Goal: Transaction & Acquisition: Purchase product/service

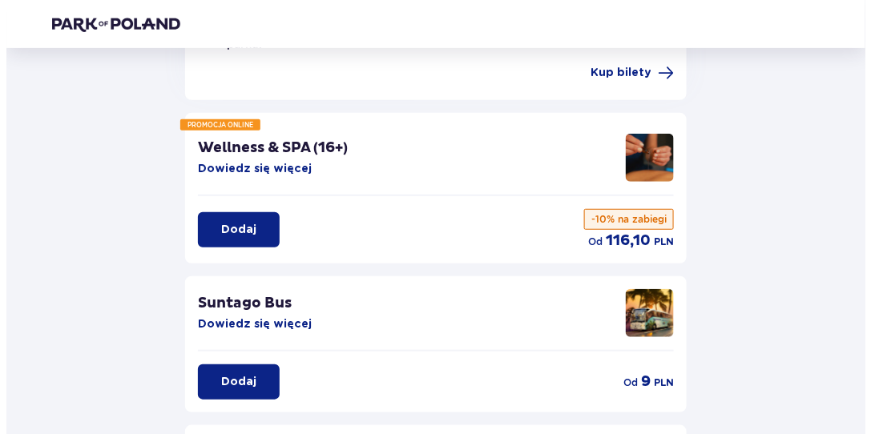
scroll to position [160, 0]
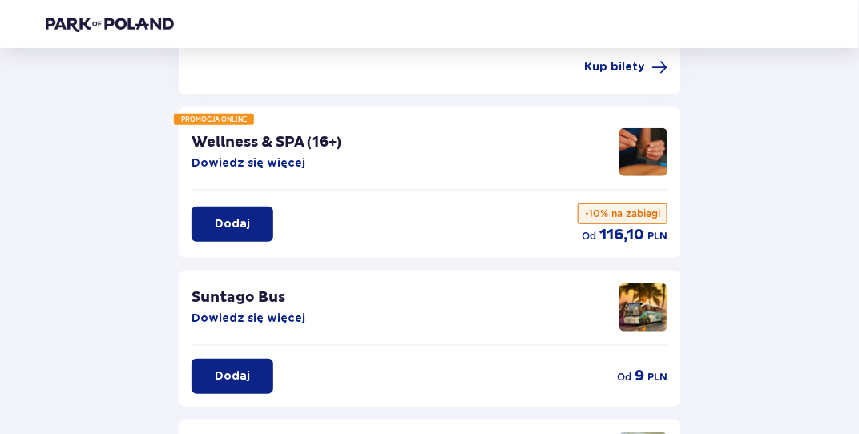
click at [267, 155] on button "Dowiedz się więcej" at bounding box center [249, 163] width 114 height 16
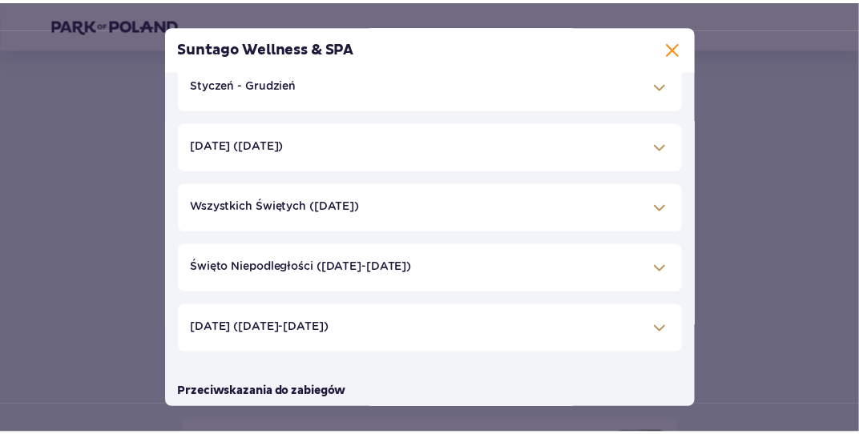
scroll to position [321, 0]
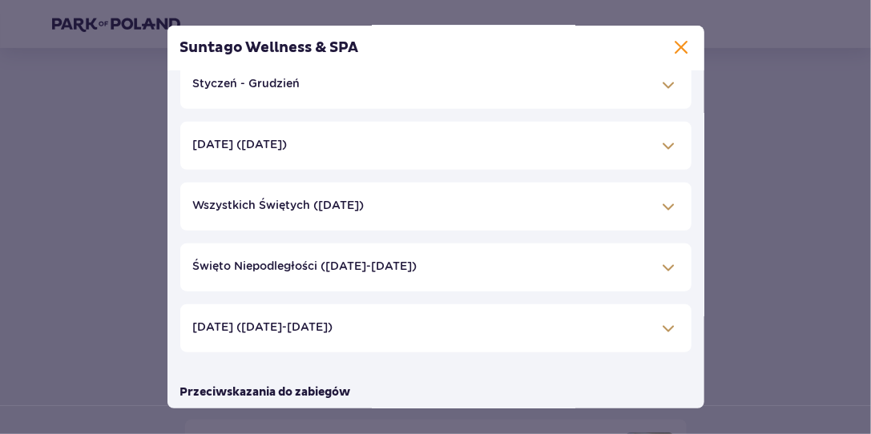
click at [677, 40] on span at bounding box center [681, 47] width 19 height 19
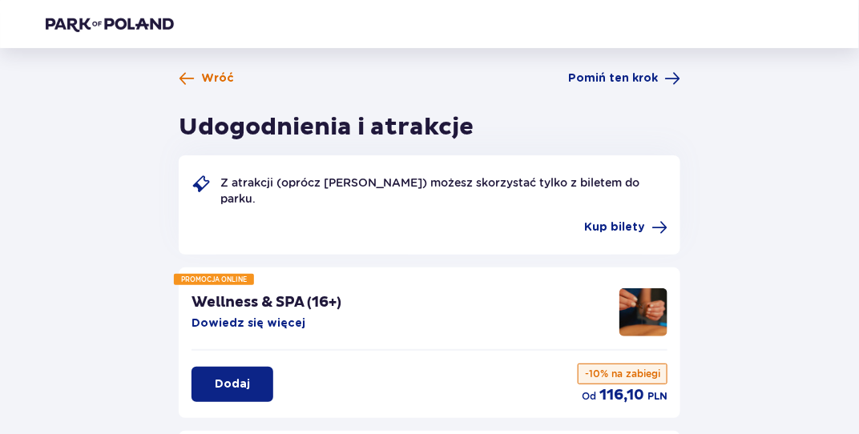
click at [213, 79] on span "Wróć" at bounding box center [217, 79] width 33 height 16
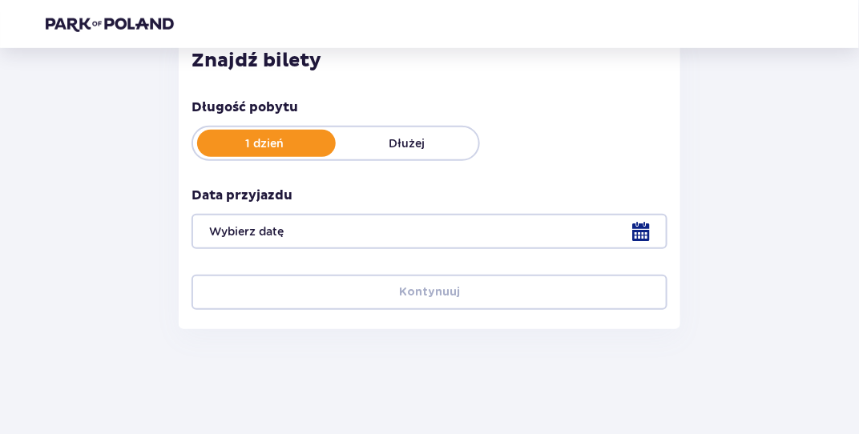
scroll to position [235, 0]
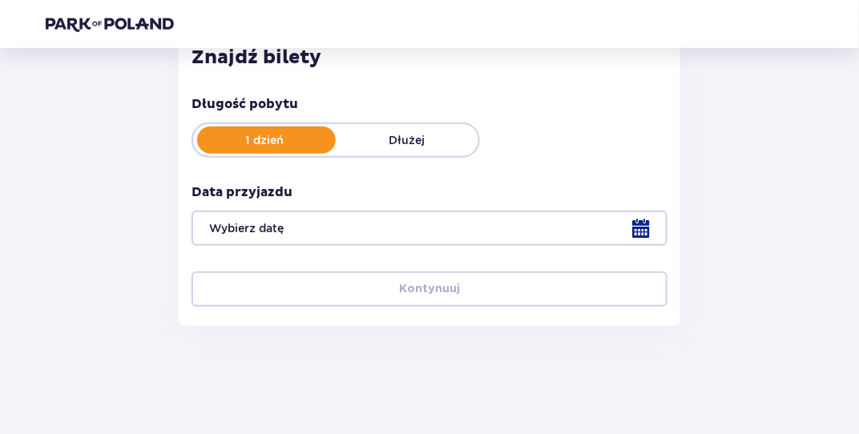
click at [515, 224] on div at bounding box center [430, 228] width 476 height 35
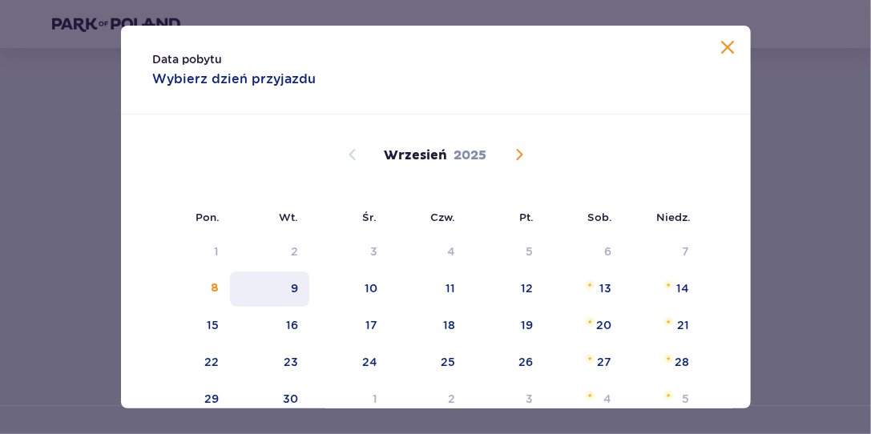
click at [296, 288] on div "9" at bounding box center [294, 288] width 7 height 16
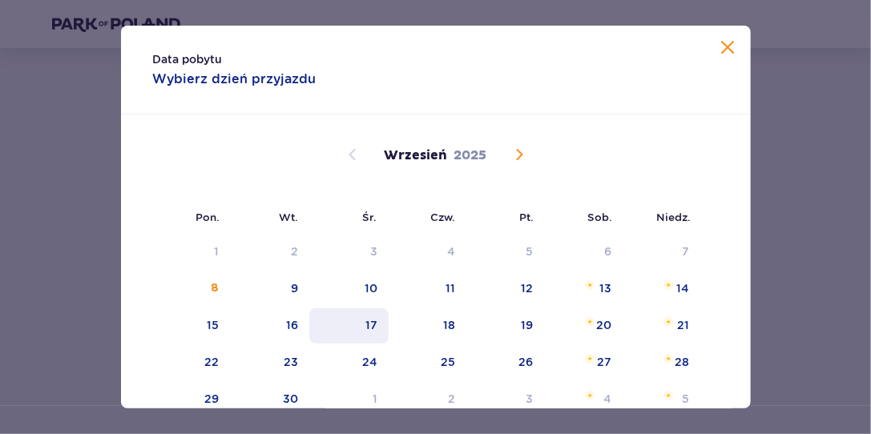
type input "09.09.25"
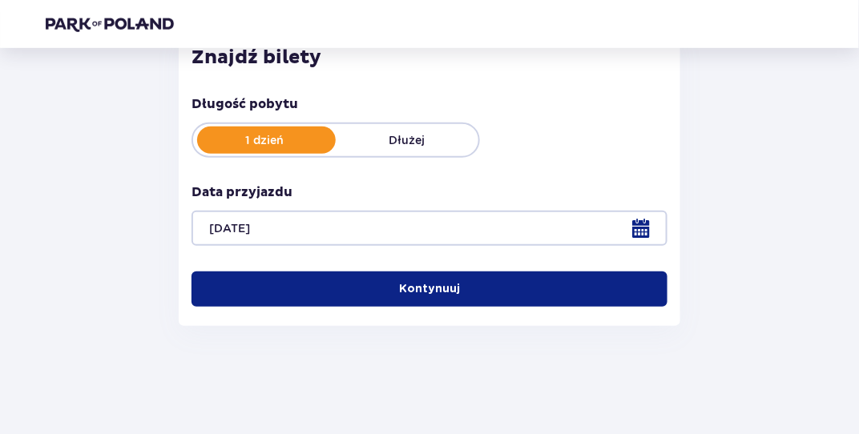
click at [443, 288] on p "Kontynuuj" at bounding box center [429, 289] width 61 height 16
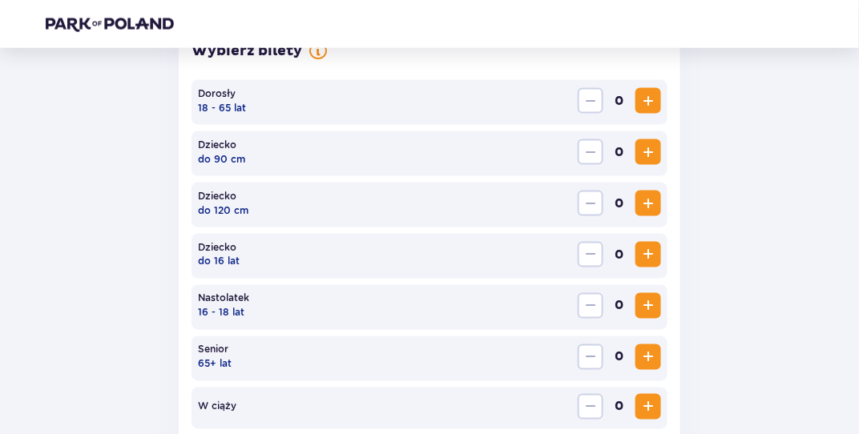
scroll to position [494, 0]
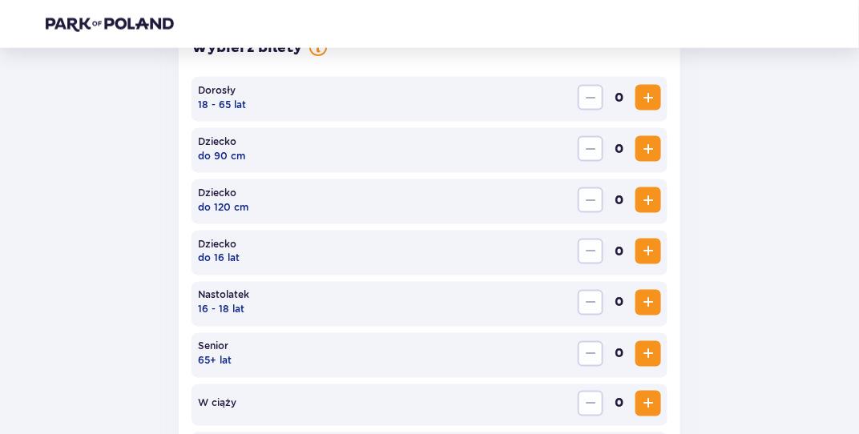
drag, startPoint x: 649, startPoint y: 93, endPoint x: 607, endPoint y: 185, distance: 101.1
click at [648, 94] on span "Increase" at bounding box center [648, 97] width 19 height 19
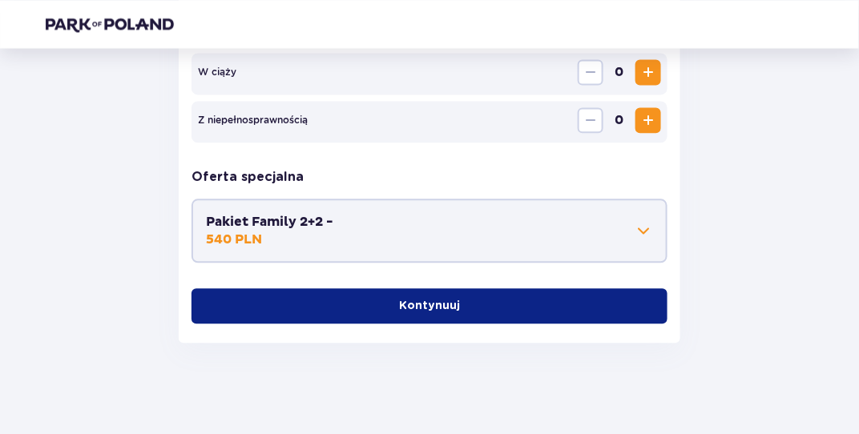
scroll to position [829, 0]
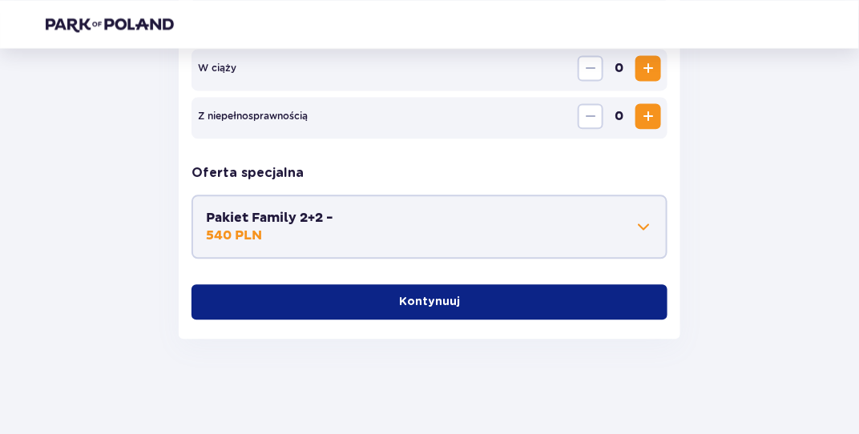
click at [433, 300] on p "Kontynuuj" at bounding box center [429, 302] width 61 height 16
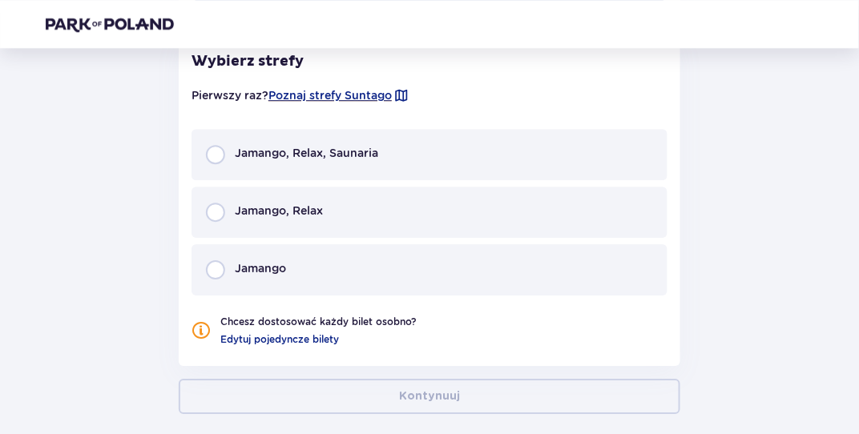
scroll to position [1087, 0]
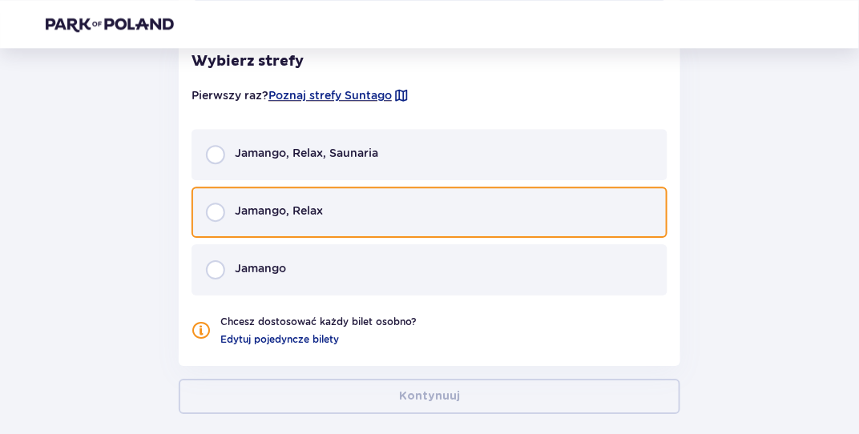
click at [214, 212] on input "radio" at bounding box center [215, 212] width 19 height 19
radio input "true"
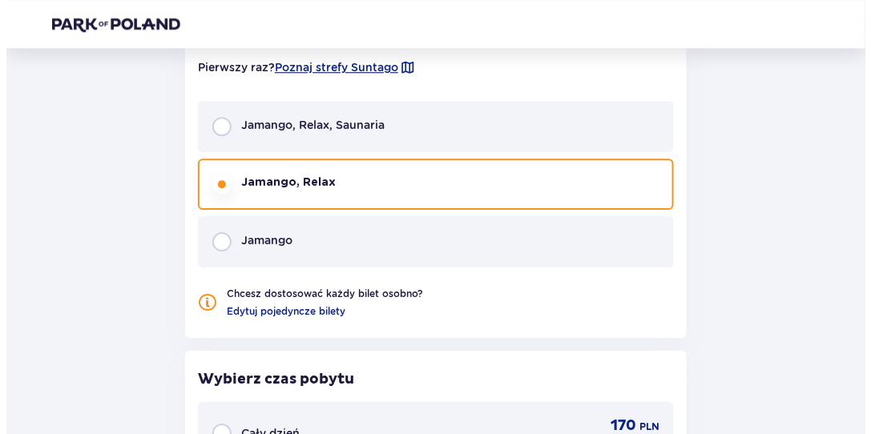
scroll to position [1113, 0]
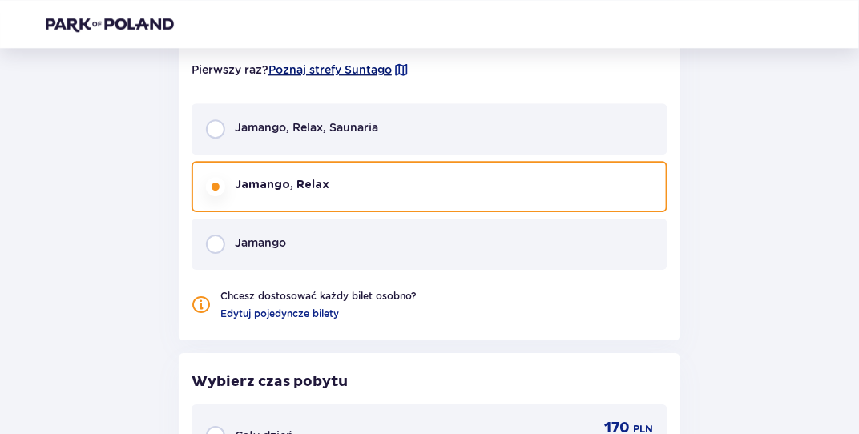
click at [337, 62] on span "Poznaj strefy Suntago" at bounding box center [329, 70] width 123 height 16
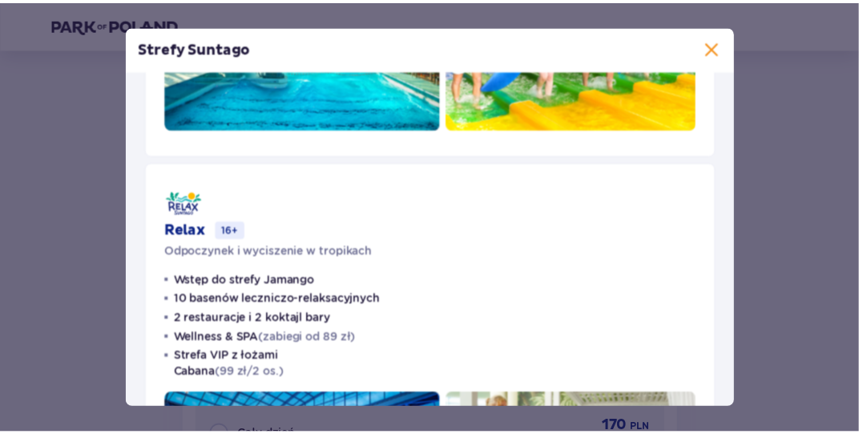
scroll to position [401, 0]
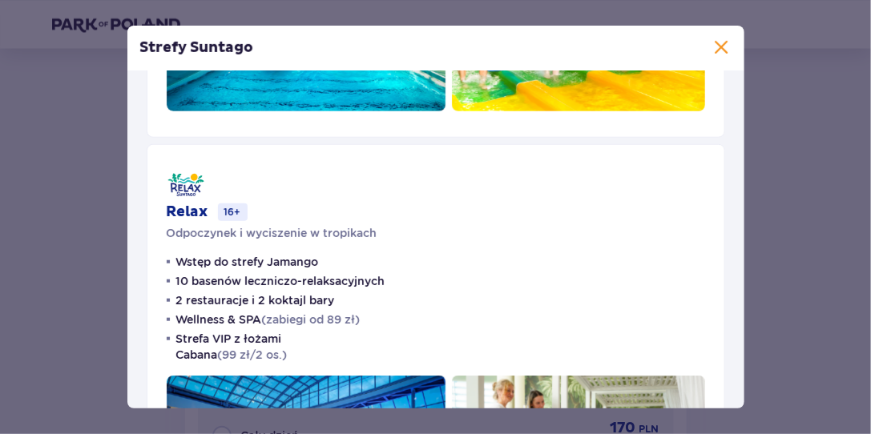
click at [713, 49] on span at bounding box center [721, 47] width 19 height 19
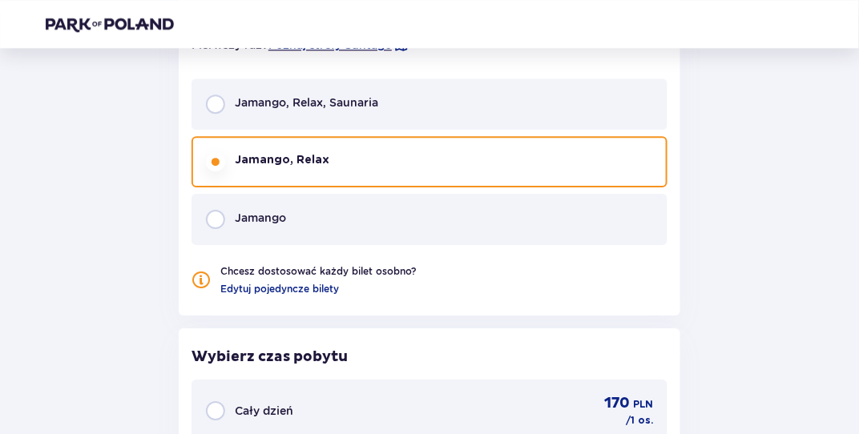
scroll to position [1113, 0]
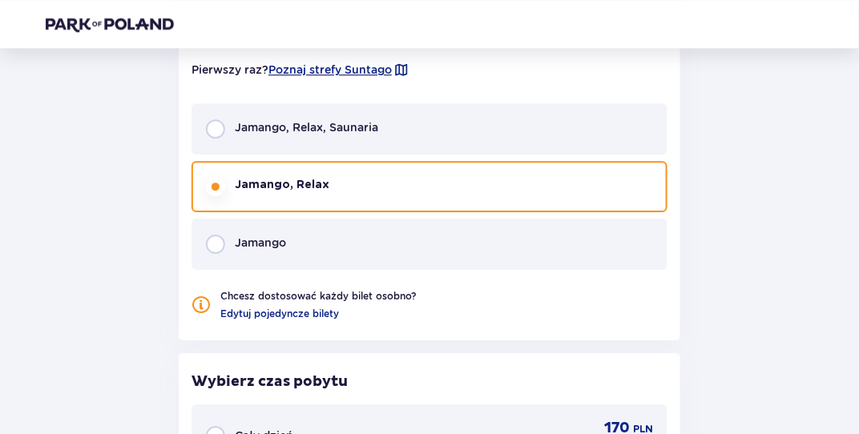
click at [341, 123] on p "Jamango, Relax, Saunaria" at bounding box center [306, 127] width 143 height 16
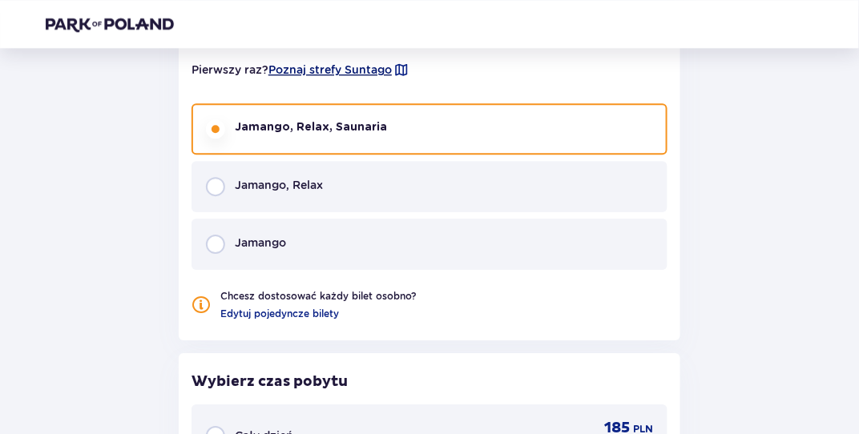
click at [345, 67] on span "Poznaj strefy Suntago" at bounding box center [329, 70] width 123 height 16
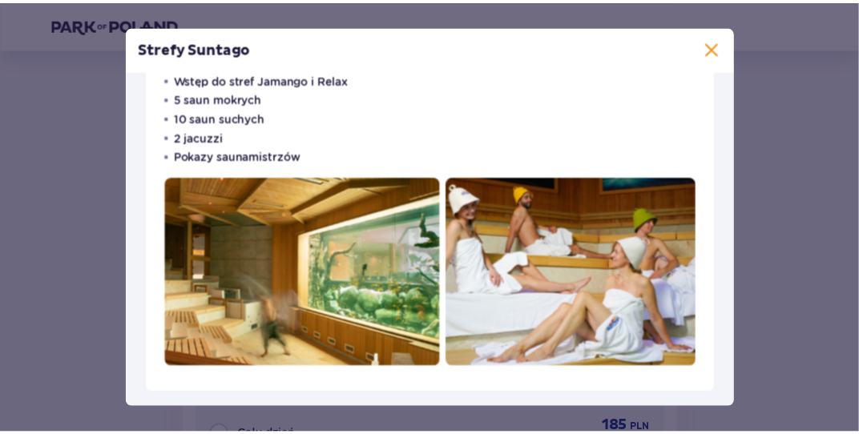
scroll to position [1041, 0]
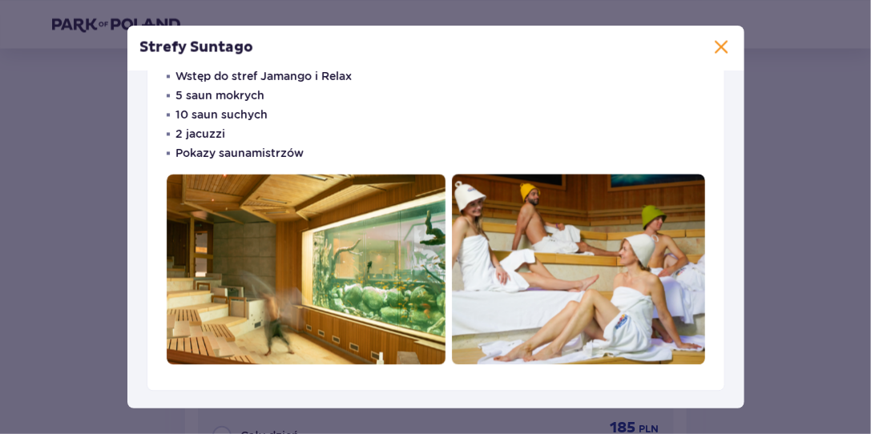
click at [716, 48] on span at bounding box center [721, 47] width 19 height 19
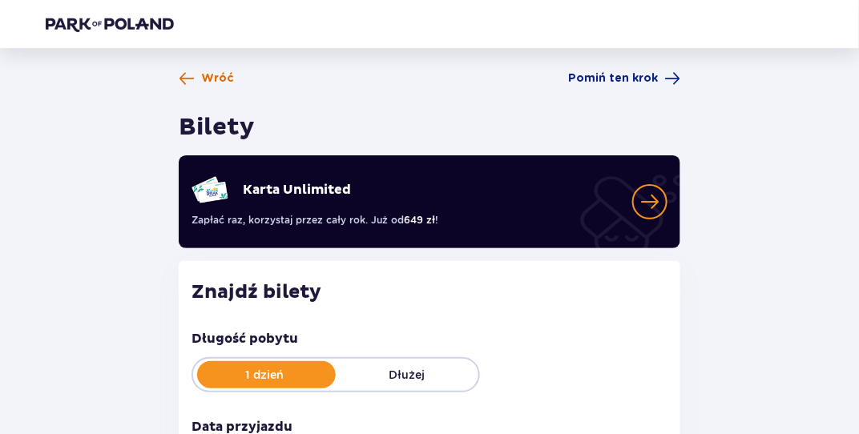
click at [216, 75] on span "Wróć" at bounding box center [217, 79] width 33 height 16
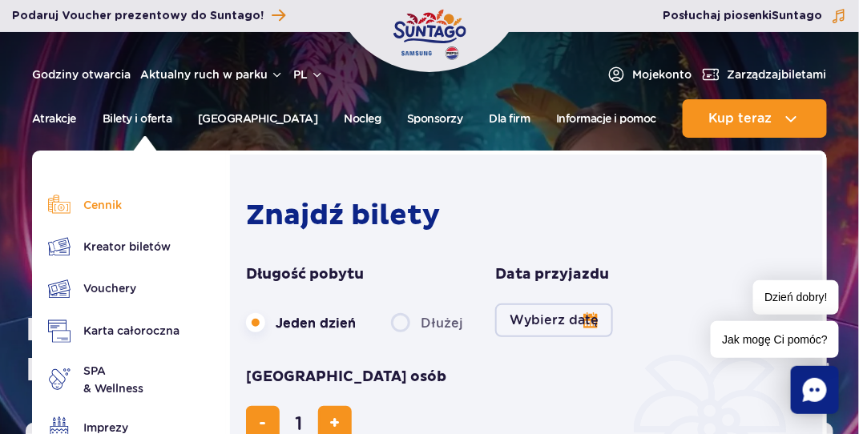
click at [103, 207] on link "Cennik" at bounding box center [113, 205] width 131 height 22
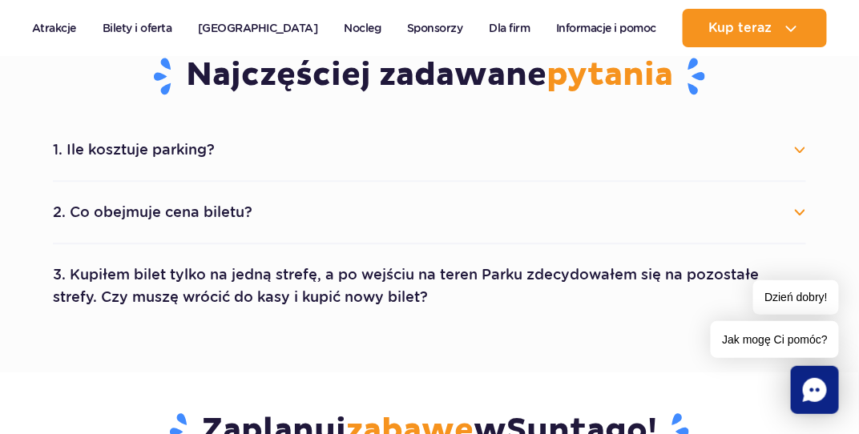
scroll to position [962, 0]
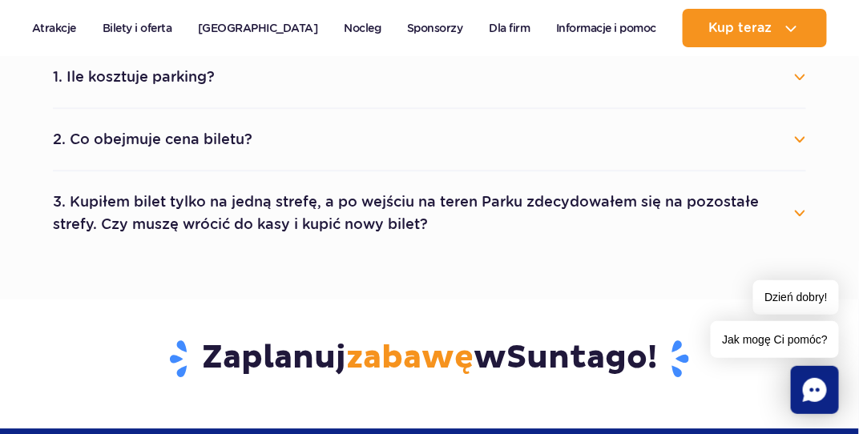
click at [151, 71] on button "1. Ile kosztuje parking?" at bounding box center [429, 76] width 753 height 35
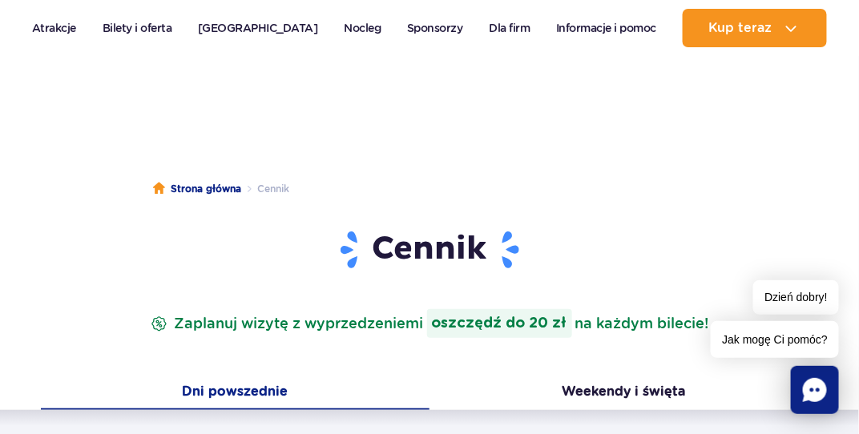
scroll to position [0, 0]
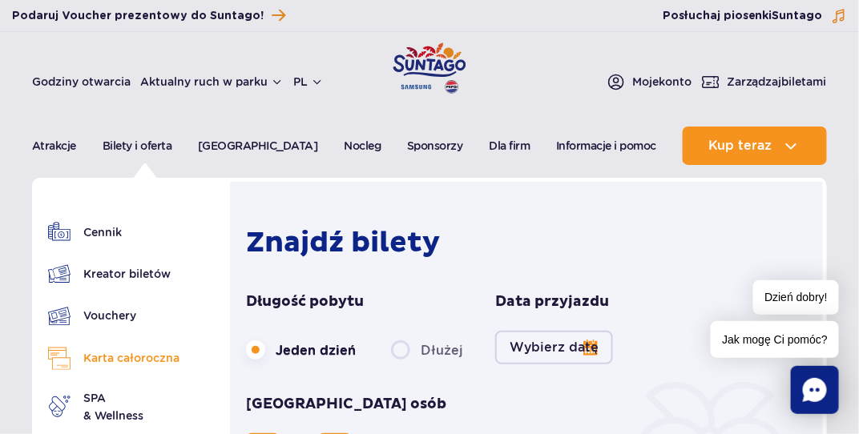
click at [127, 353] on link "Karta całoroczna" at bounding box center [113, 358] width 131 height 23
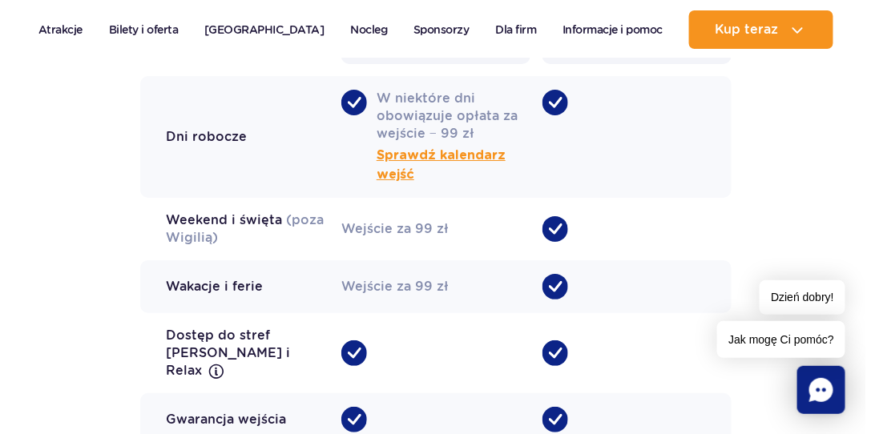
scroll to position [1362, 0]
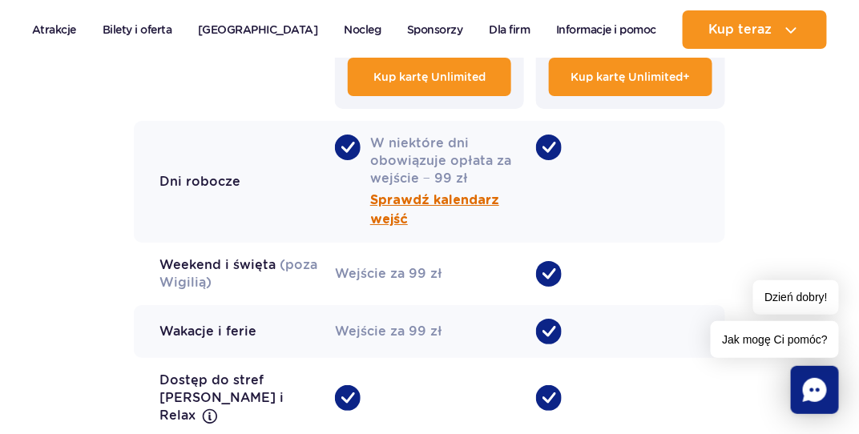
click at [401, 199] on span "Sprawdź kalendarz wejść" at bounding box center [447, 210] width 154 height 38
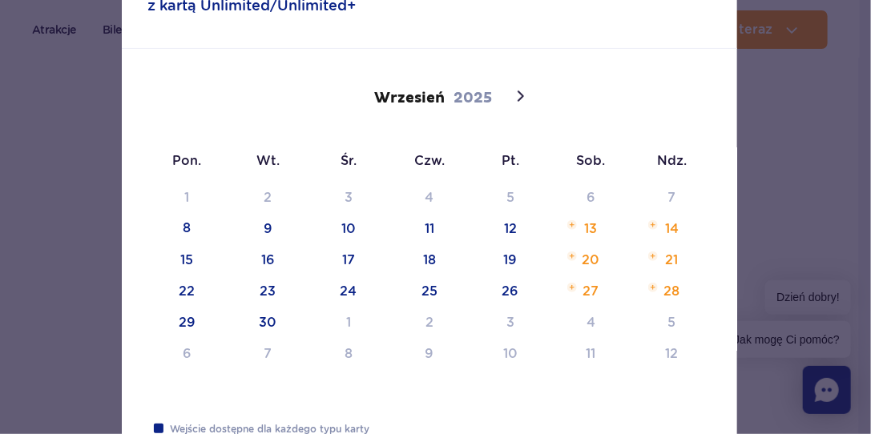
scroll to position [160, 0]
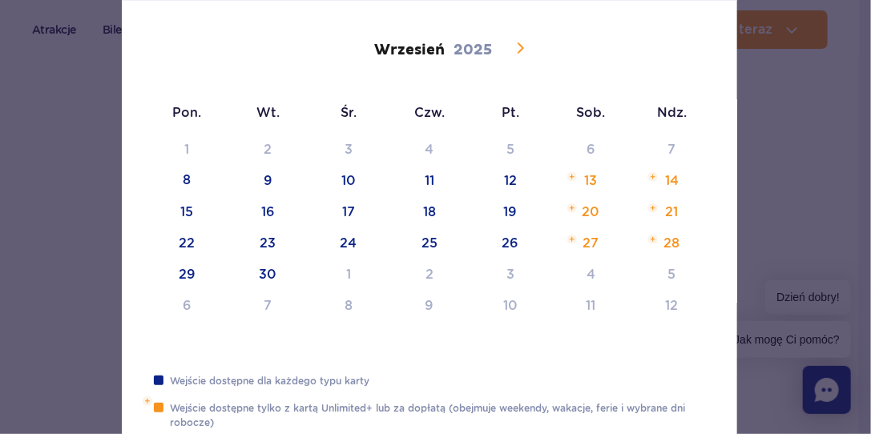
click at [517, 50] on icon at bounding box center [519, 47] width 19 height 19
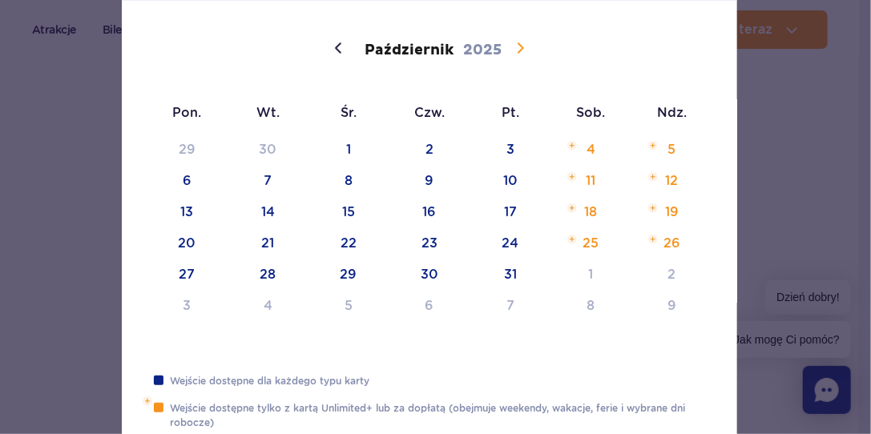
click at [517, 50] on icon at bounding box center [519, 47] width 19 height 19
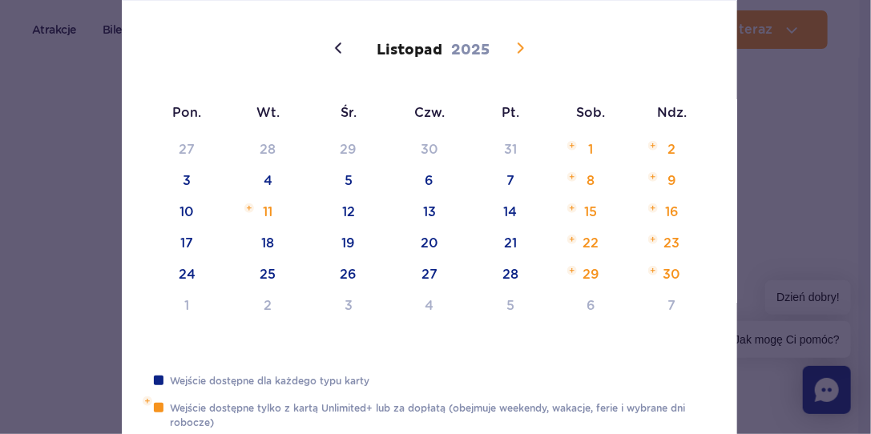
click at [517, 50] on icon at bounding box center [519, 47] width 19 height 19
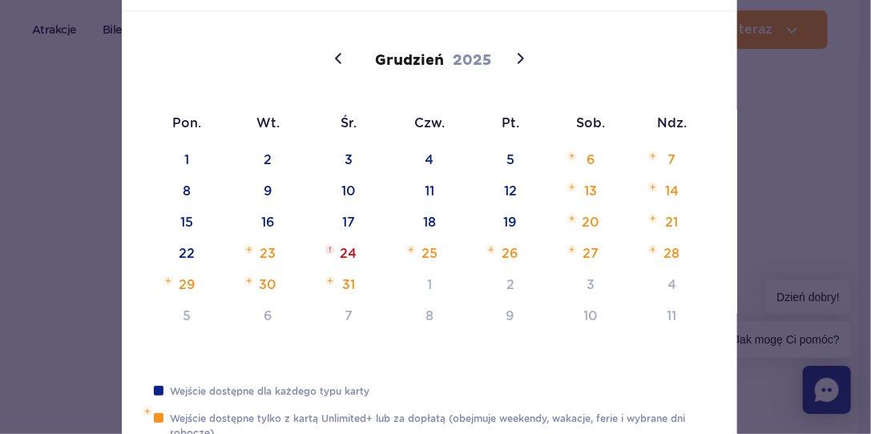
scroll to position [111, 0]
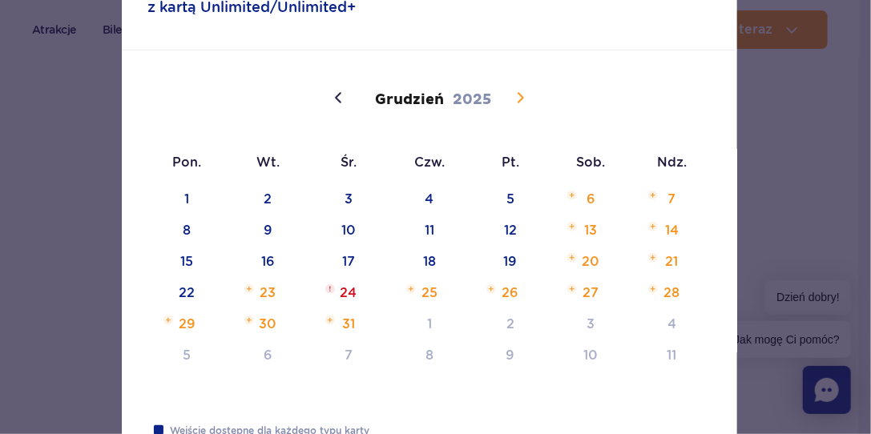
click at [518, 93] on icon at bounding box center [521, 97] width 6 height 10
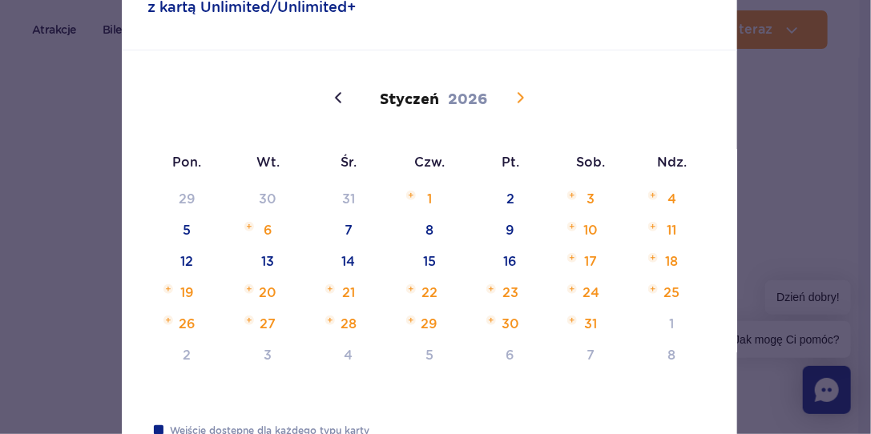
click at [518, 93] on icon at bounding box center [521, 97] width 6 height 10
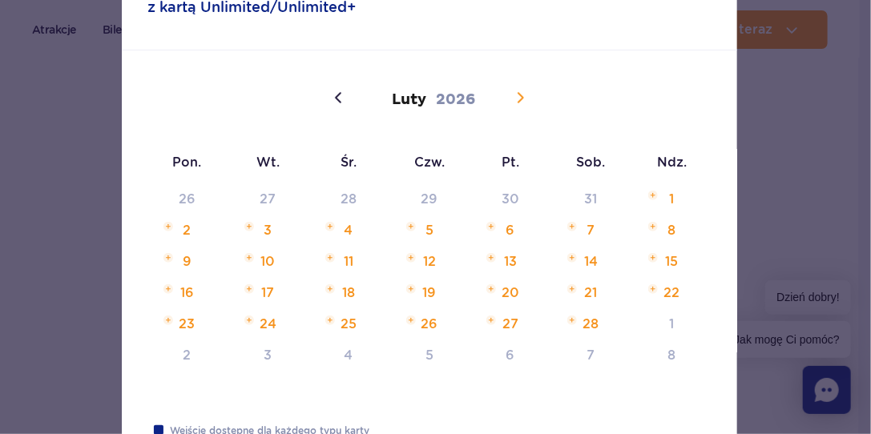
click at [518, 93] on icon at bounding box center [521, 97] width 6 height 10
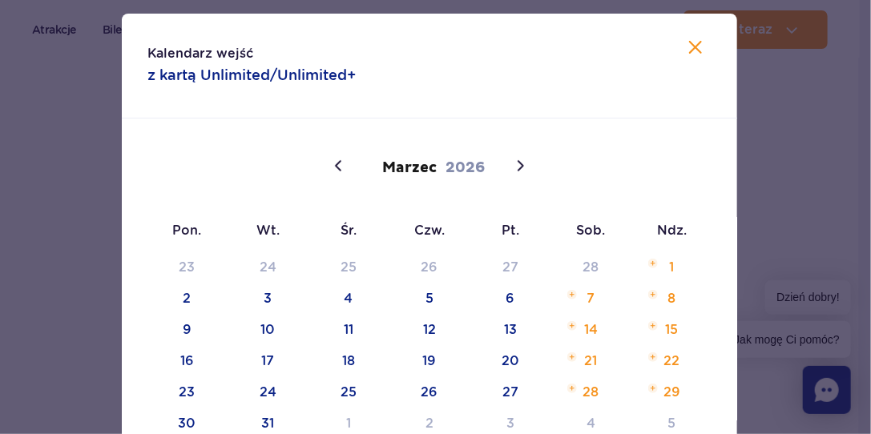
scroll to position [30, 0]
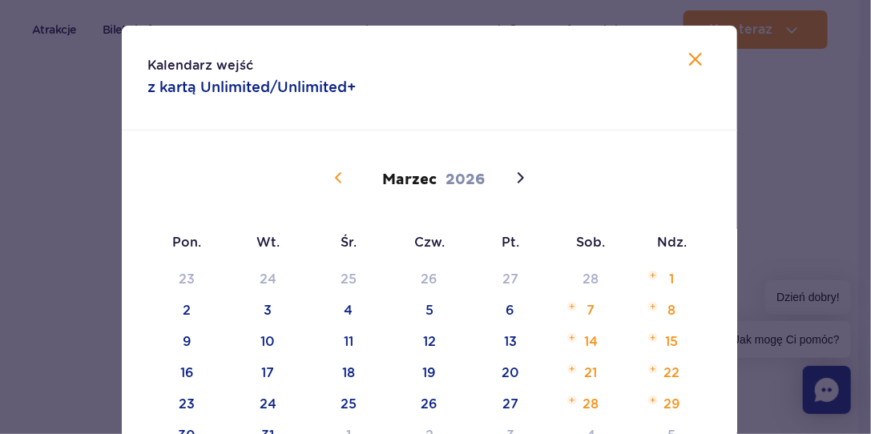
click at [340, 179] on icon at bounding box center [338, 177] width 19 height 19
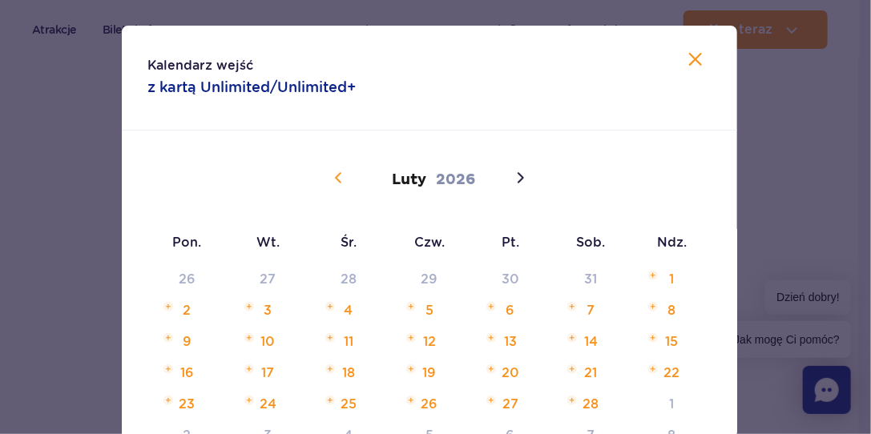
click at [337, 176] on icon at bounding box center [338, 177] width 19 height 19
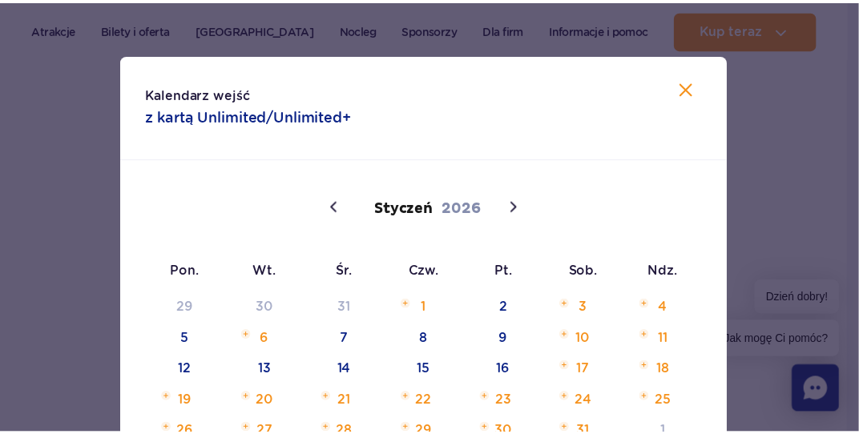
scroll to position [0, 0]
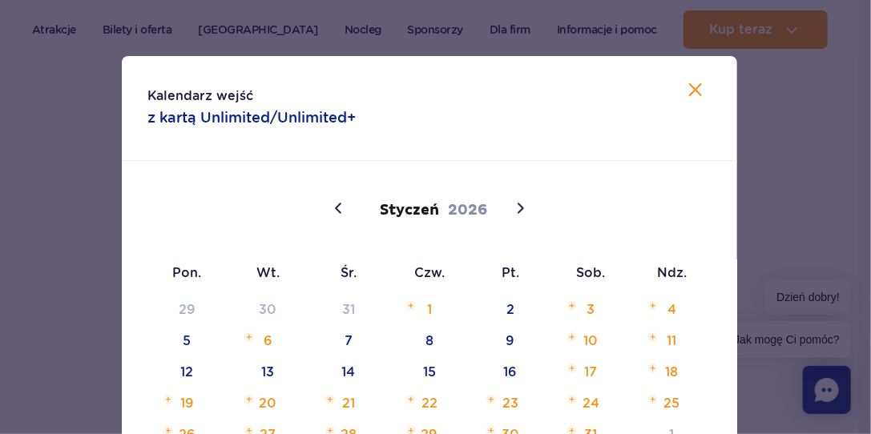
click at [691, 90] on icon at bounding box center [695, 89] width 13 height 13
type input "2025"
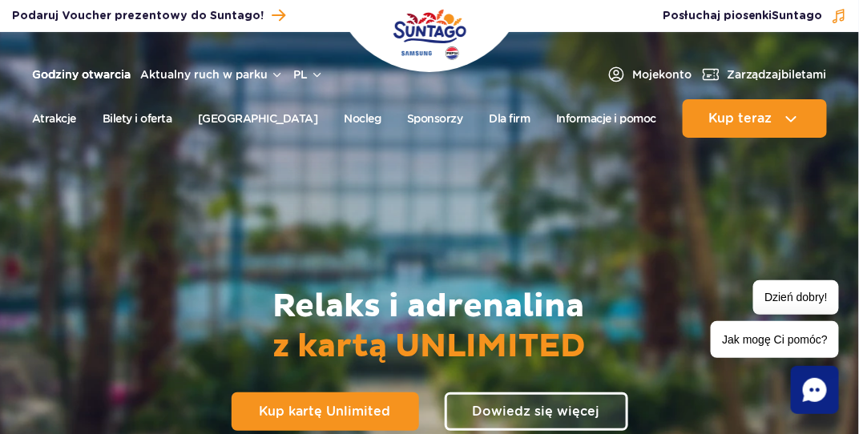
click at [106, 71] on link "Godziny otwarcia" at bounding box center [81, 75] width 99 height 16
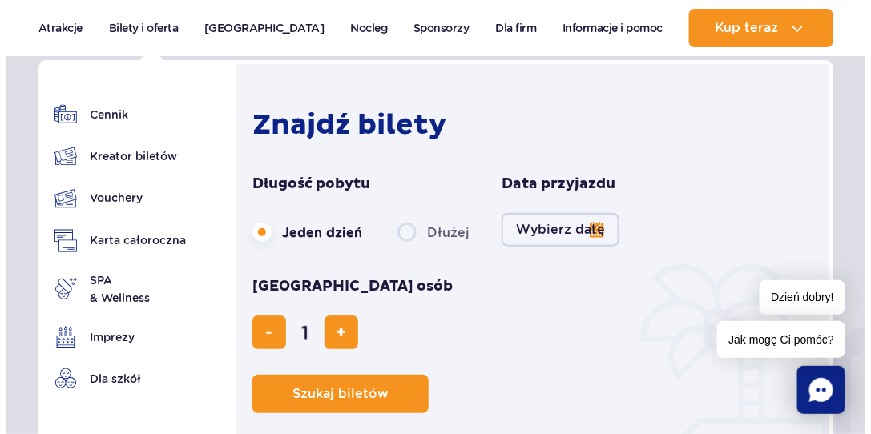
scroll to position [1055, 0]
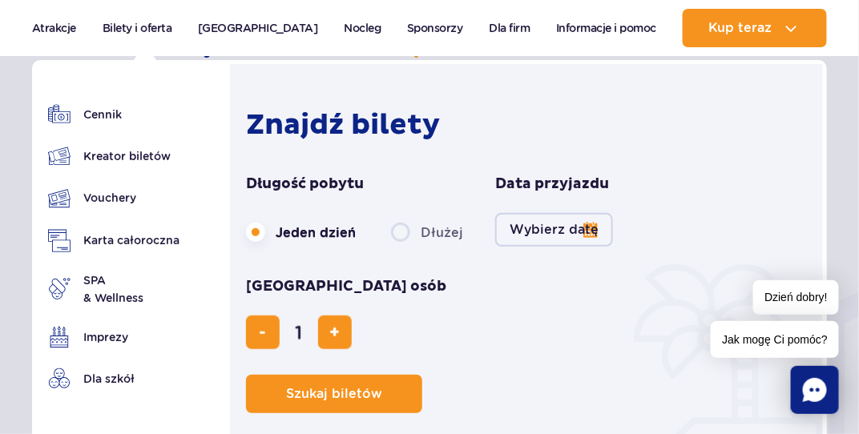
click at [536, 232] on button "Wybierz datę" at bounding box center [554, 230] width 118 height 34
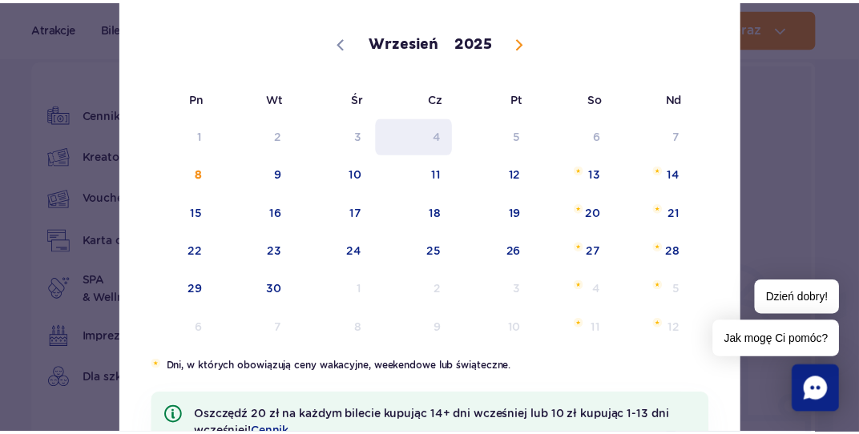
scroll to position [160, 0]
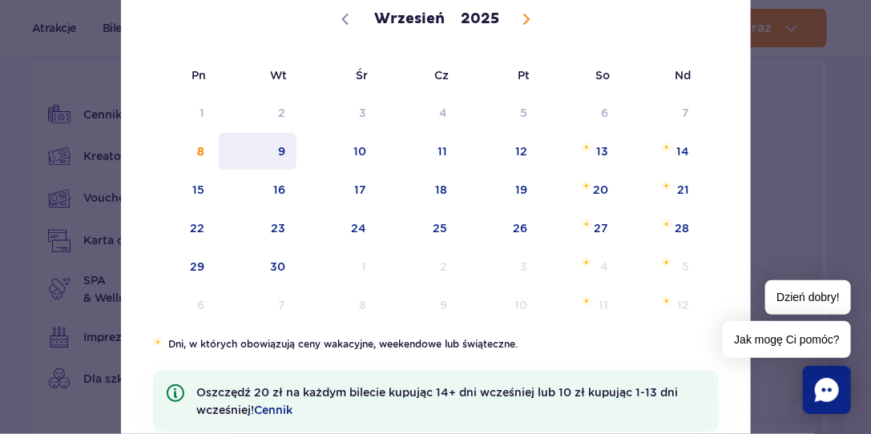
click at [275, 148] on span "9" at bounding box center [257, 151] width 81 height 37
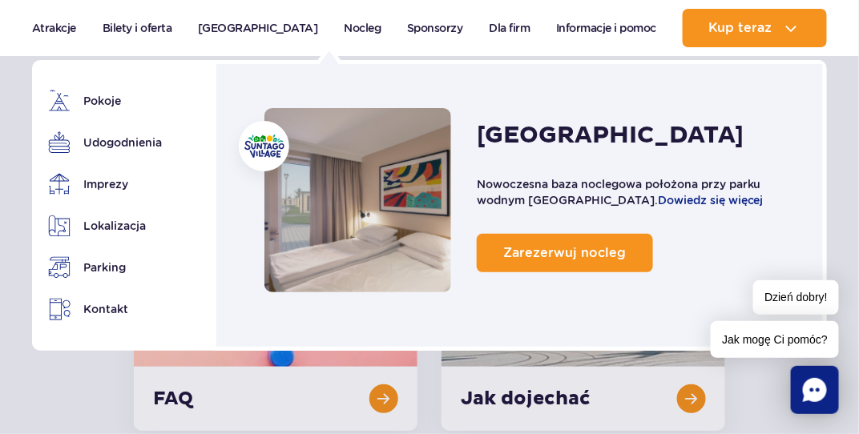
scroll to position [0, 0]
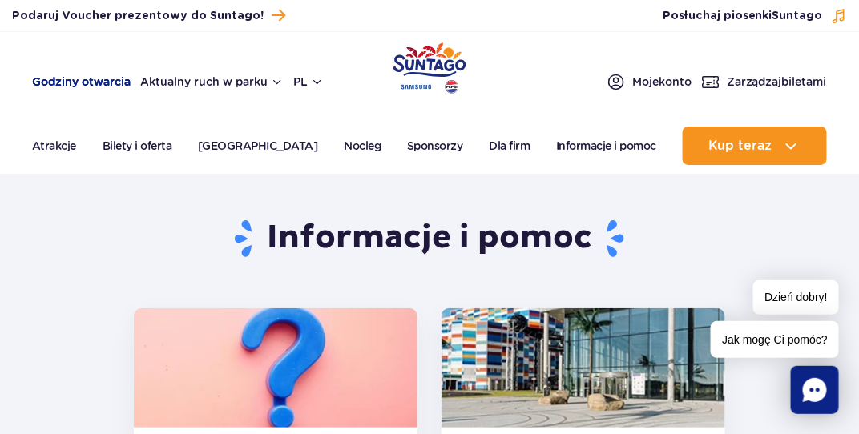
click at [103, 80] on link "Godziny otwarcia" at bounding box center [81, 82] width 99 height 16
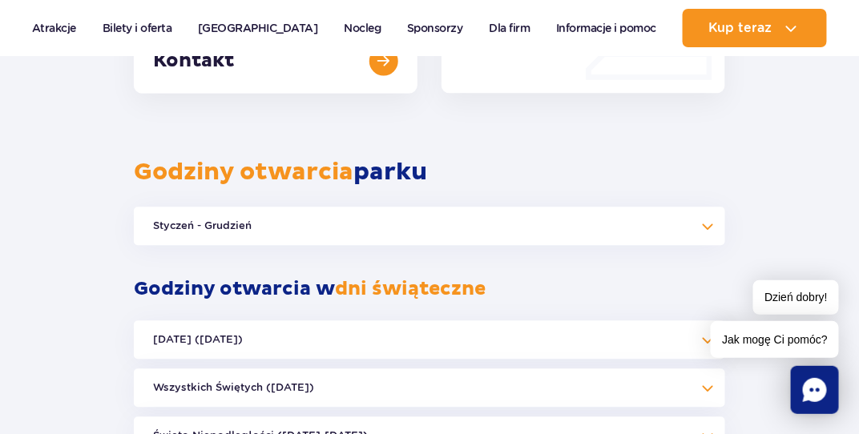
scroll to position [815, 0]
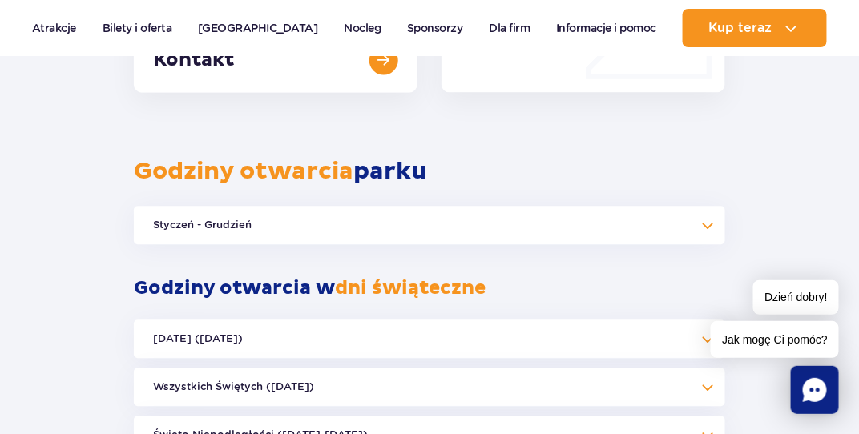
click at [704, 221] on button "Styczeń - Grudzień" at bounding box center [429, 225] width 591 height 38
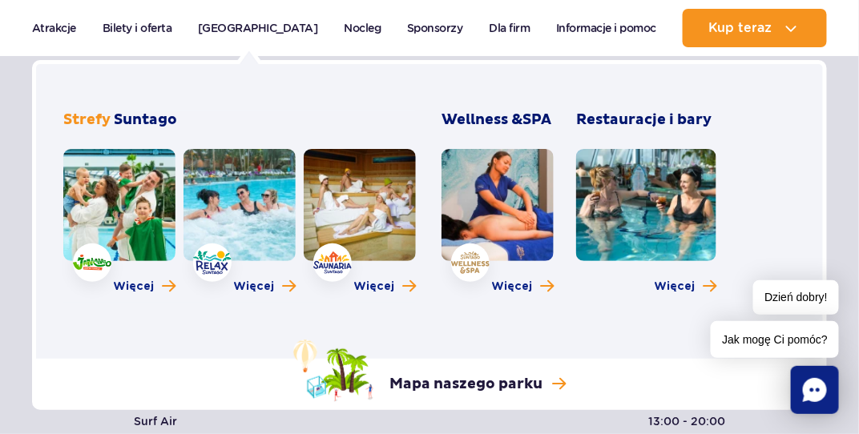
scroll to position [1216, 0]
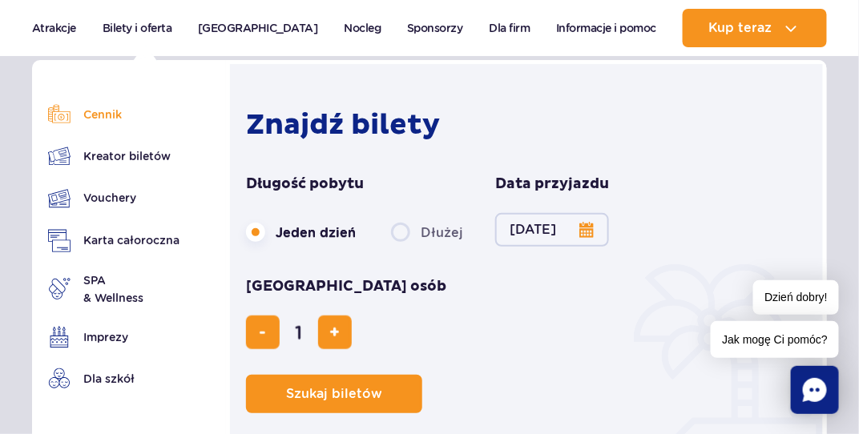
click at [107, 118] on link "Cennik" at bounding box center [113, 114] width 131 height 22
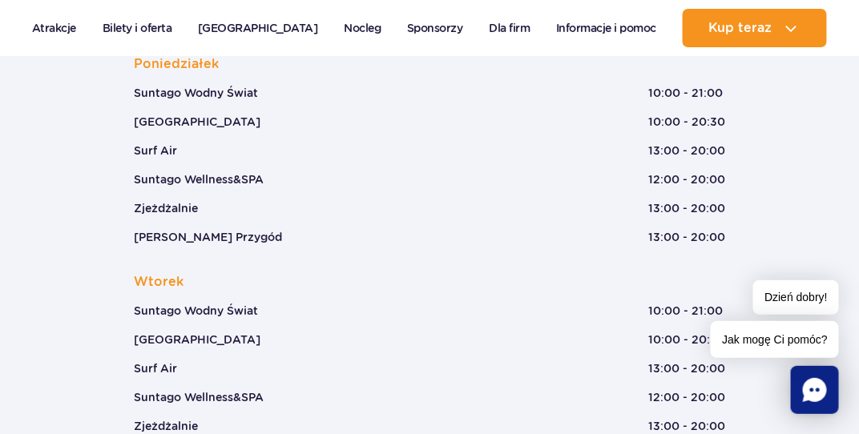
scroll to position [1055, 0]
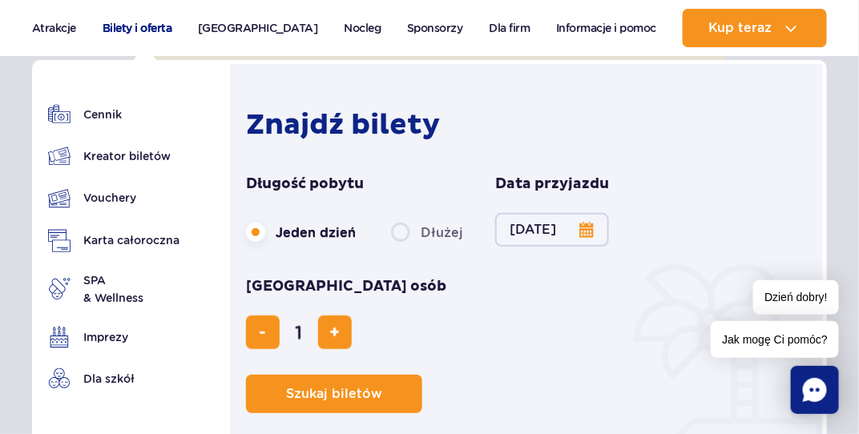
click at [136, 30] on link "Bilety i oferta" at bounding box center [138, 28] width 70 height 38
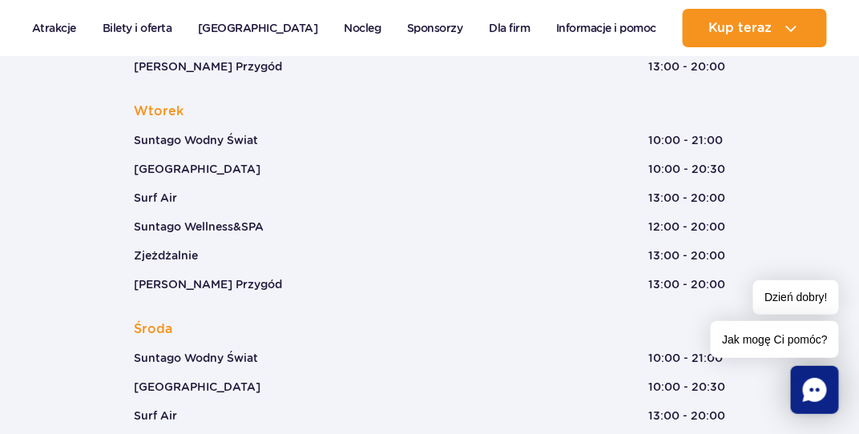
scroll to position [1216, 0]
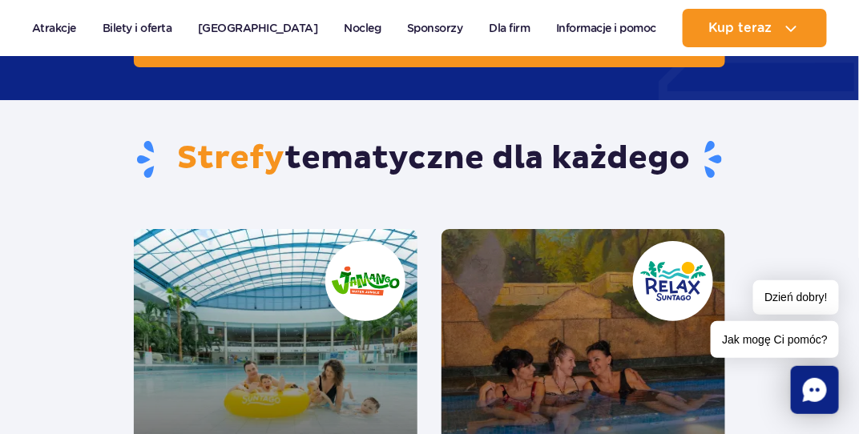
scroll to position [1122, 0]
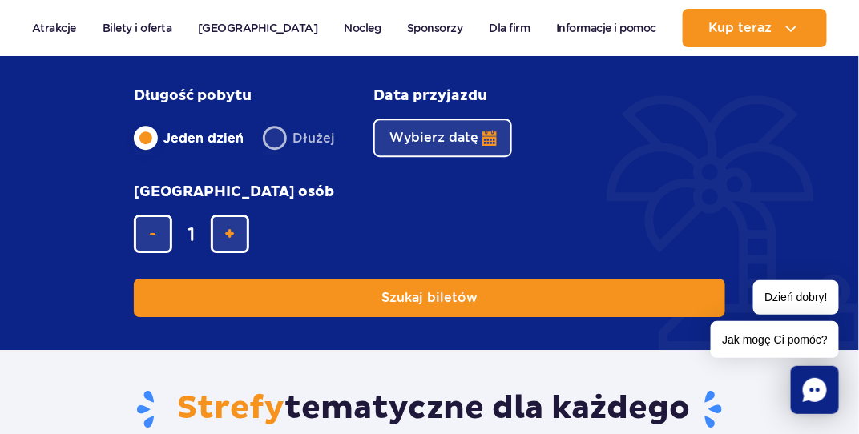
click at [443, 157] on button "Wybierz datę" at bounding box center [442, 138] width 139 height 38
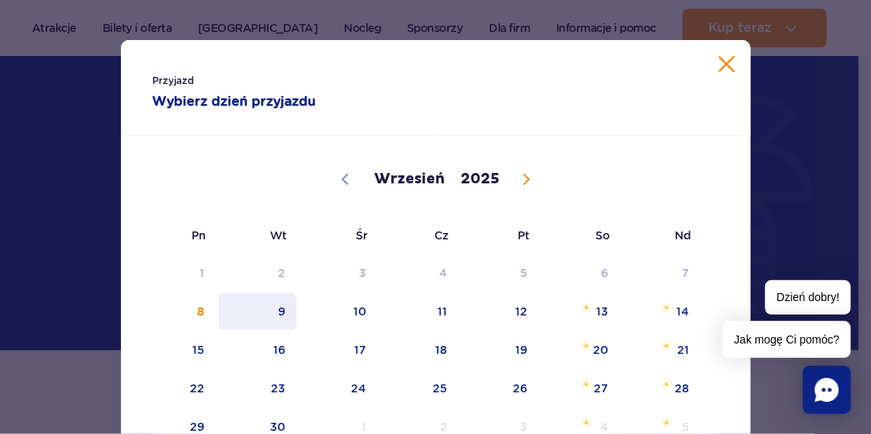
click at [283, 308] on span "9" at bounding box center [257, 311] width 81 height 37
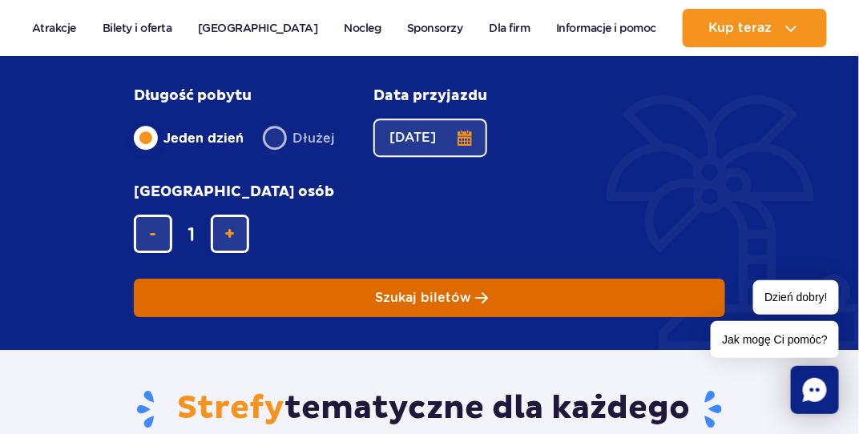
click at [442, 291] on span "Szukaj biletów" at bounding box center [423, 298] width 96 height 14
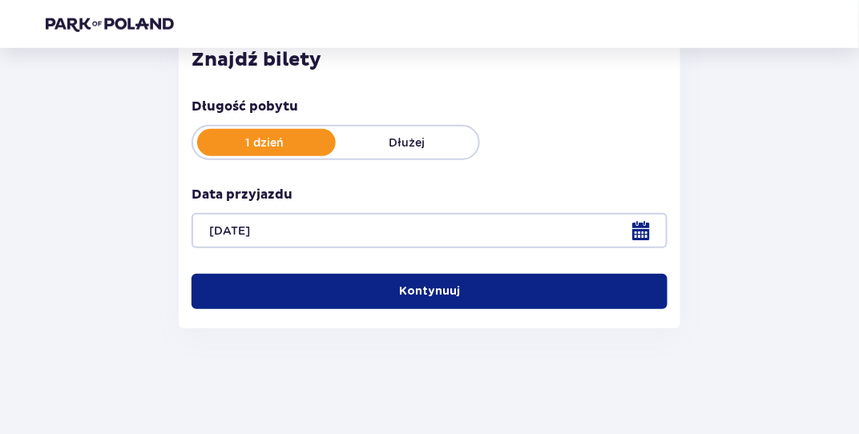
scroll to position [235, 0]
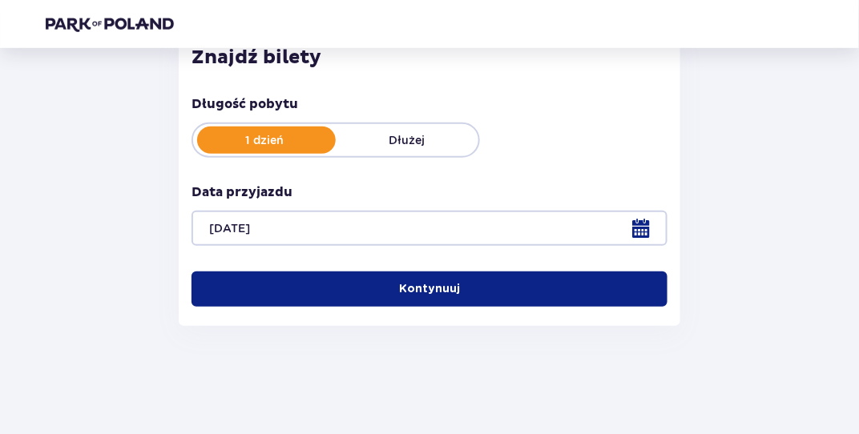
click at [424, 291] on p "Kontynuuj" at bounding box center [429, 289] width 61 height 16
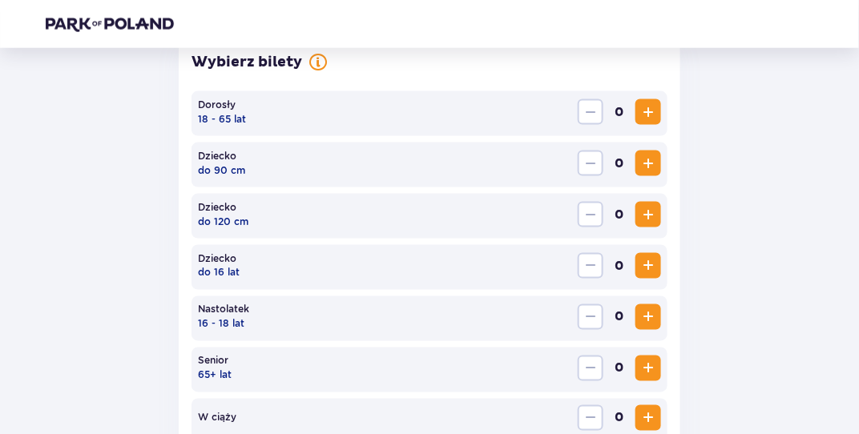
scroll to position [494, 0]
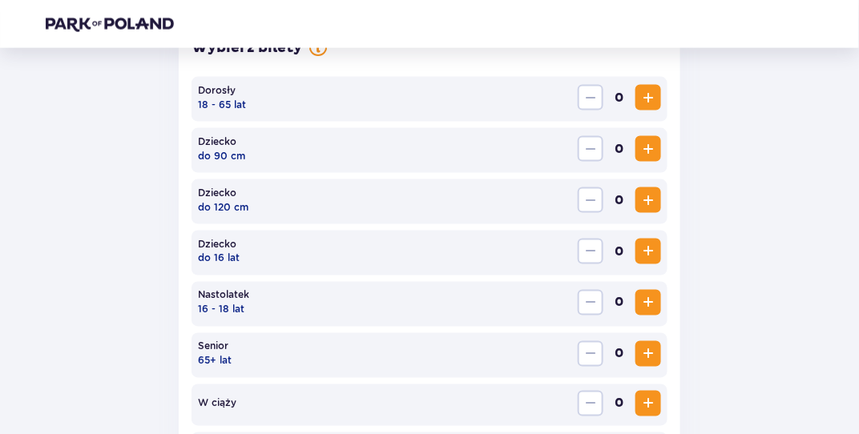
click at [362, 97] on div "Dorosły 18 - 65 lat 0" at bounding box center [430, 99] width 476 height 45
click at [650, 92] on span "Increase" at bounding box center [648, 97] width 19 height 19
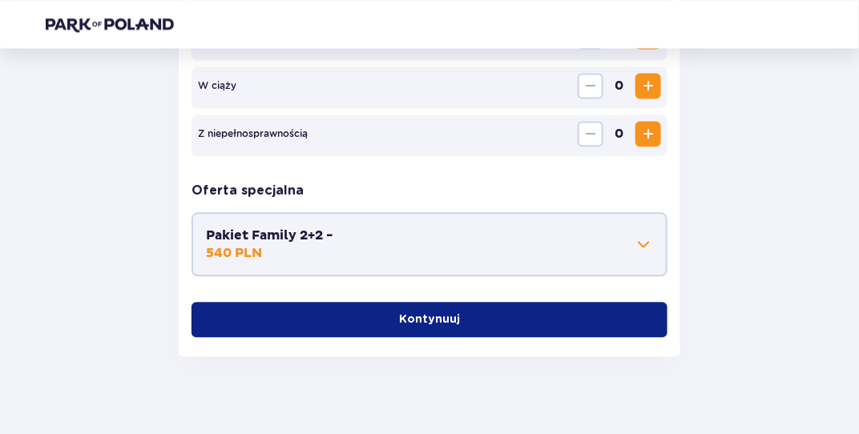
scroll to position [829, 0]
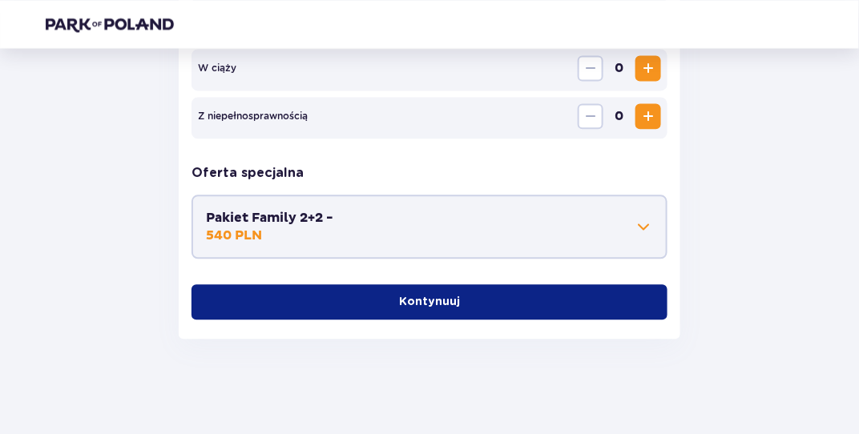
click at [430, 300] on p "Kontynuuj" at bounding box center [429, 302] width 61 height 16
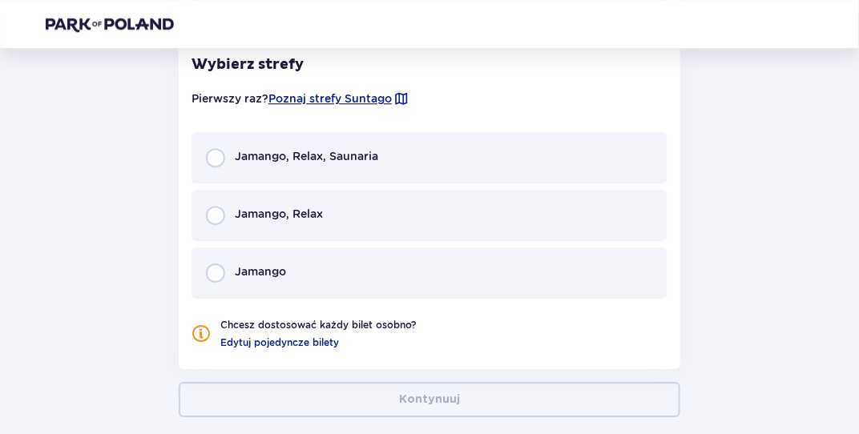
scroll to position [1087, 0]
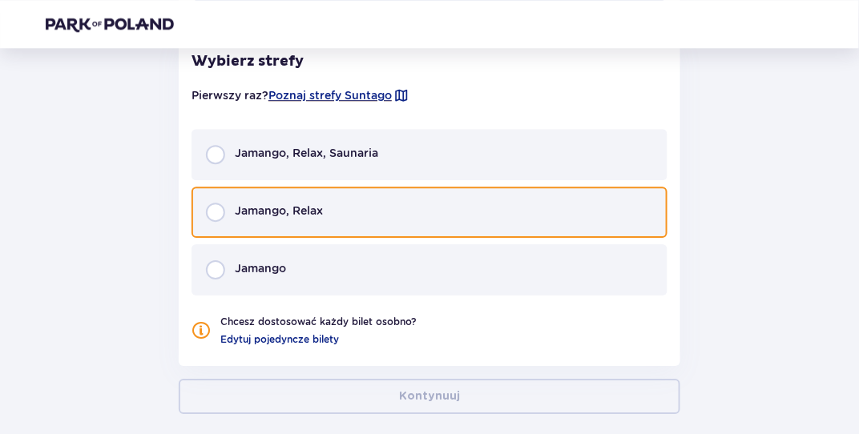
click at [212, 212] on input "radio" at bounding box center [215, 212] width 19 height 19
radio input "true"
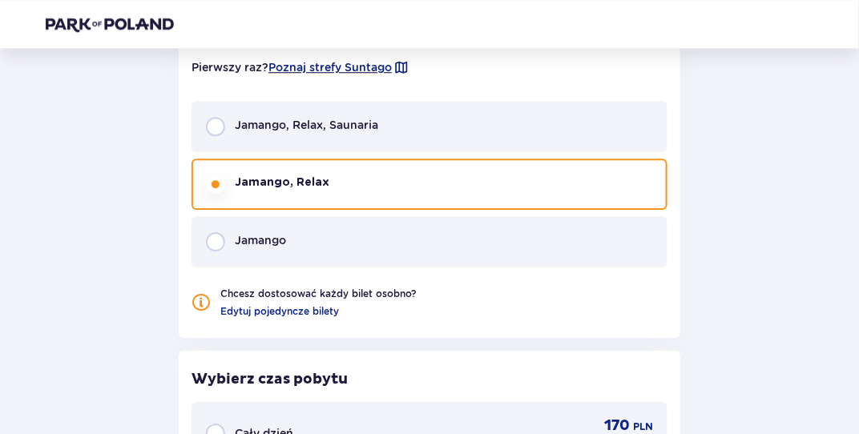
scroll to position [1113, 0]
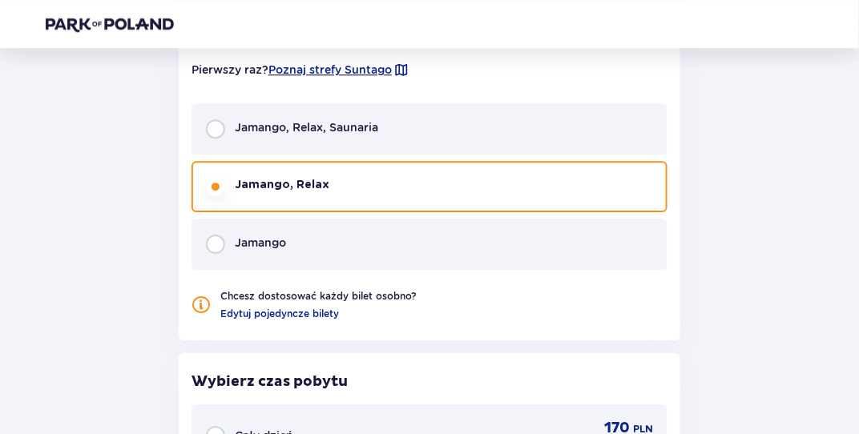
click at [369, 128] on p "Jamango, Relax, Saunaria" at bounding box center [306, 127] width 143 height 16
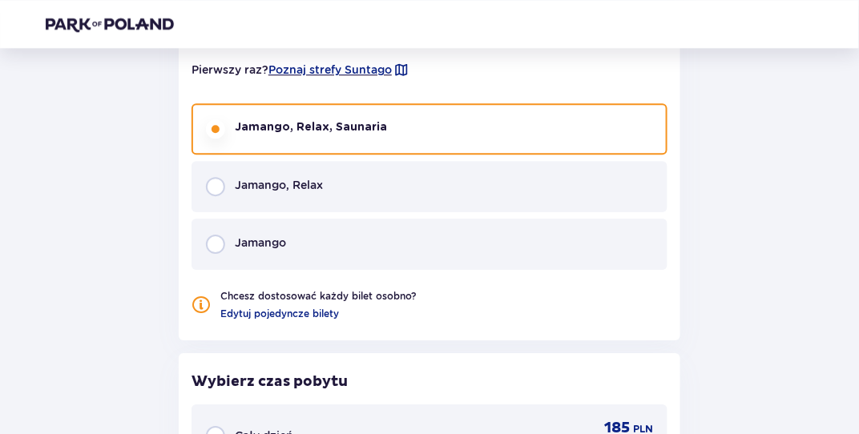
click at [373, 240] on div "Jamango" at bounding box center [430, 244] width 476 height 51
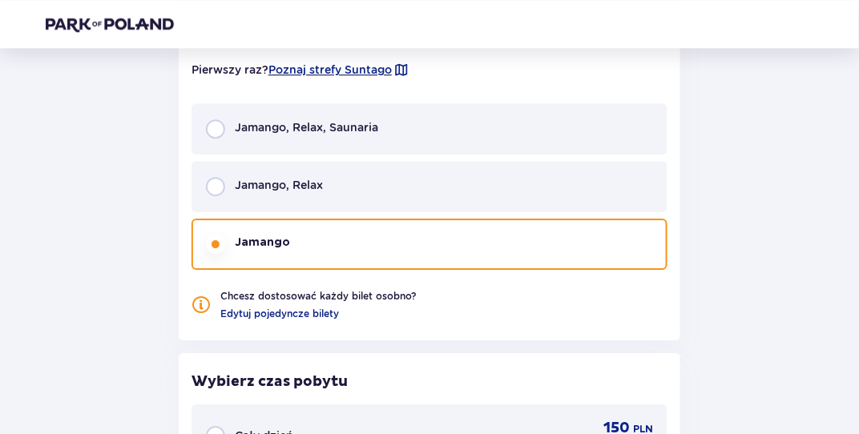
click at [314, 183] on p "Jamango, Relax" at bounding box center [279, 185] width 88 height 16
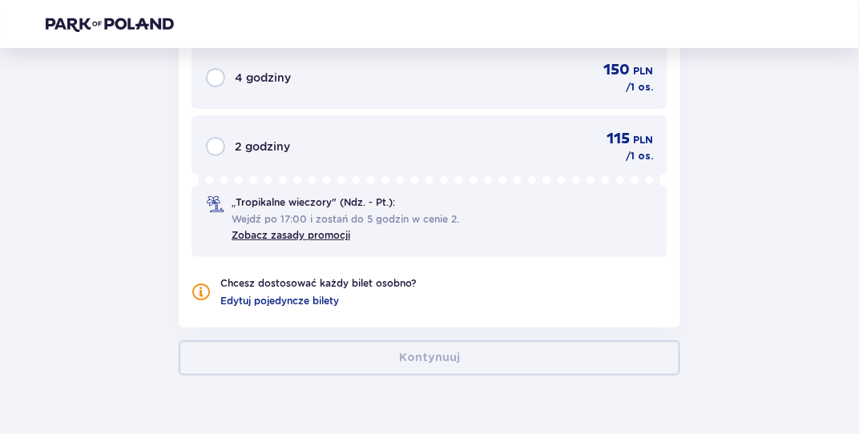
scroll to position [1575, 0]
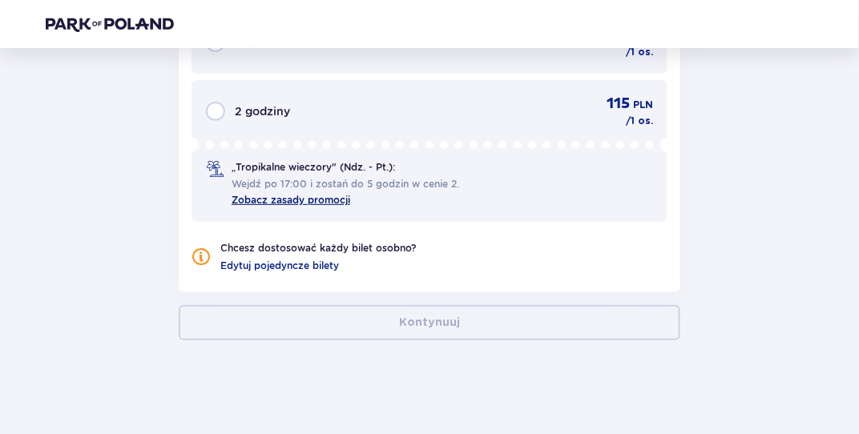
click at [296, 194] on link "Zobacz zasady promocji" at bounding box center [291, 200] width 119 height 12
click at [333, 194] on link "Zobacz zasady promocji" at bounding box center [291, 200] width 119 height 12
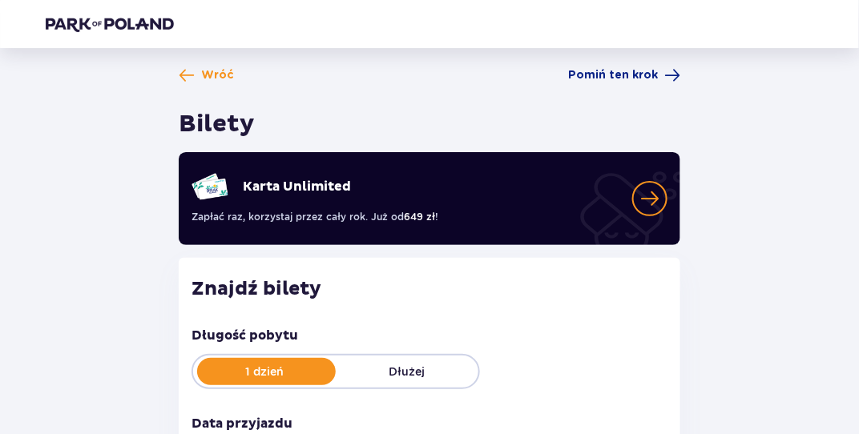
scroll to position [0, 0]
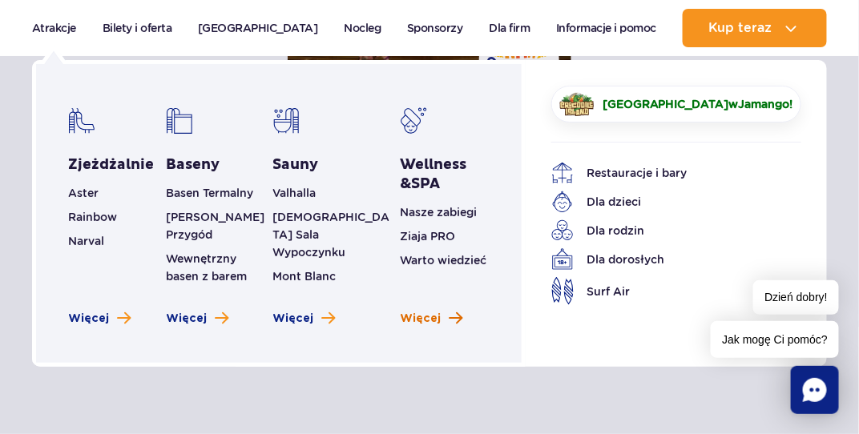
scroll to position [1923, 0]
